Goal: Information Seeking & Learning: Learn about a topic

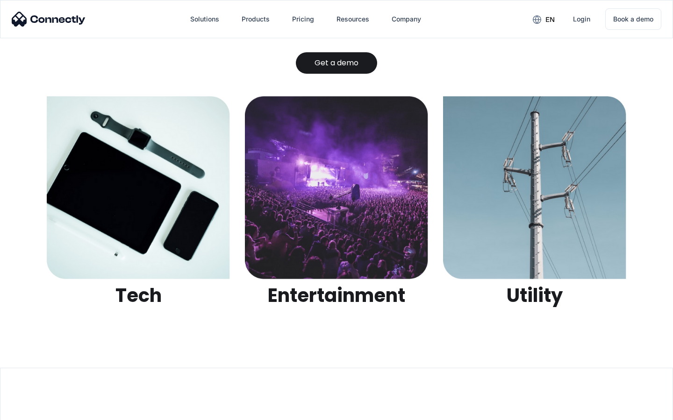
scroll to position [2948, 0]
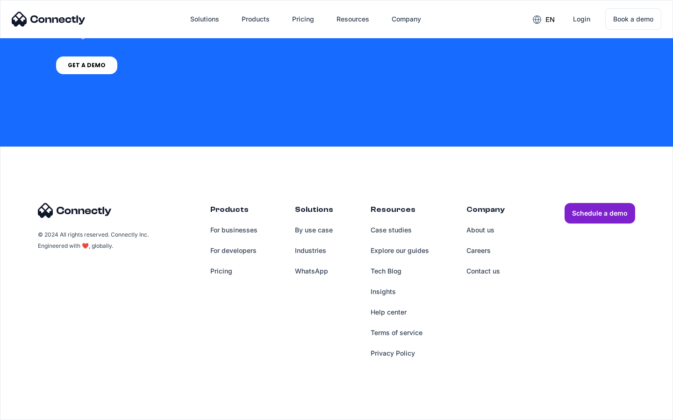
scroll to position [708, 0]
